Goal: Use online tool/utility

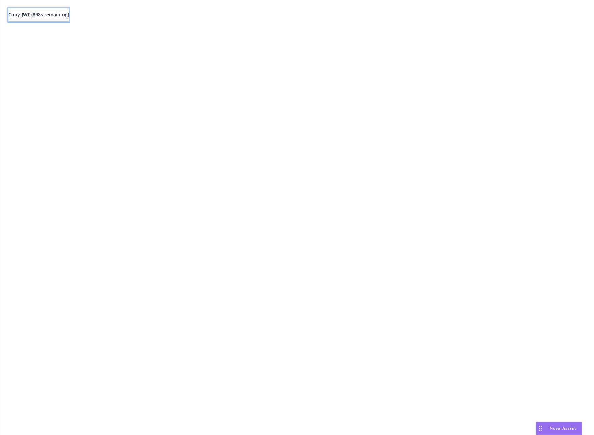
click at [36, 15] on span "Copy JWT ( 898 s remaining)" at bounding box center [38, 14] width 61 height 6
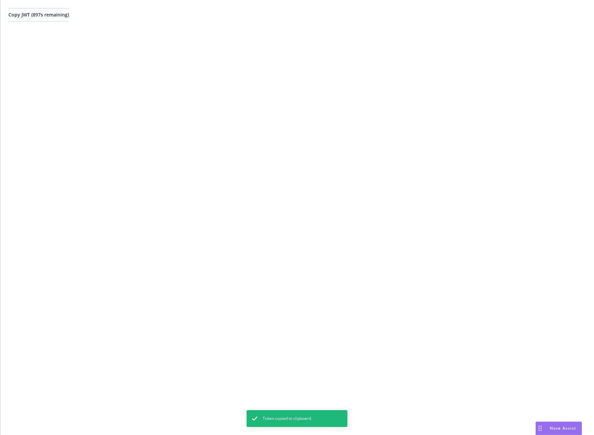
click at [234, 50] on div "Copy JWT ( 897 s remaining)" at bounding box center [297, 217] width 594 height 435
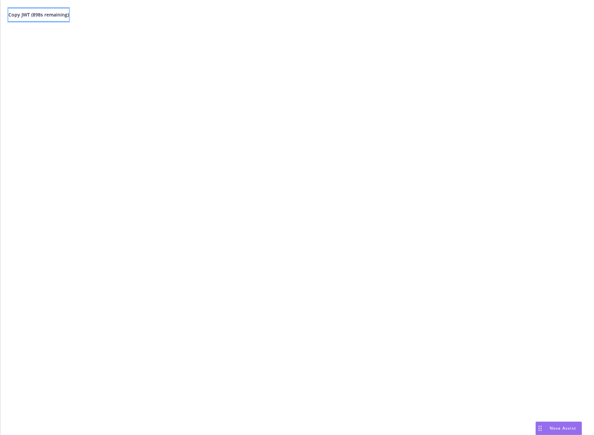
click at [66, 17] on span "Copy JWT ( 898 s remaining)" at bounding box center [38, 14] width 61 height 6
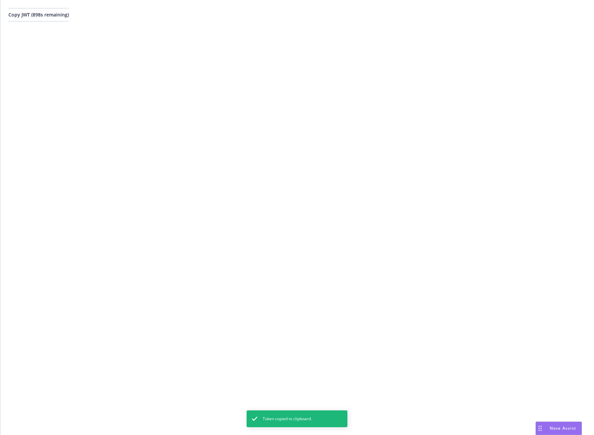
click at [204, 56] on div "Copy JWT ( 898 s remaining)" at bounding box center [297, 217] width 594 height 435
